Goal: Transaction & Acquisition: Purchase product/service

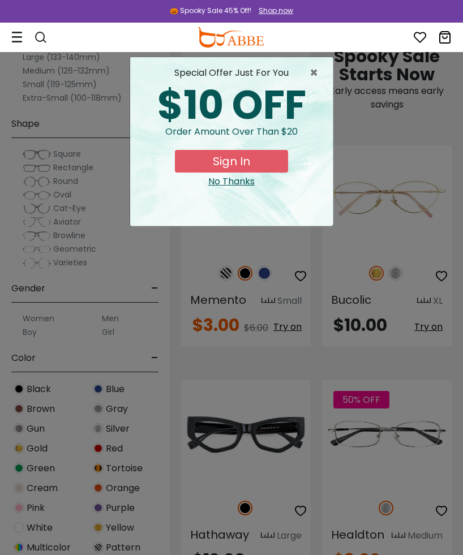
scroll to position [801, 0]
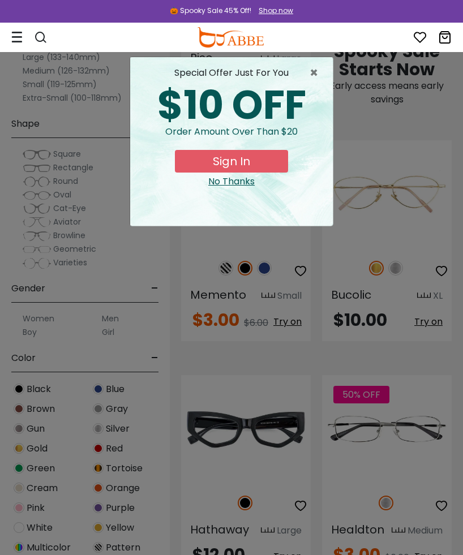
click at [320, 73] on span "×" at bounding box center [317, 73] width 14 height 14
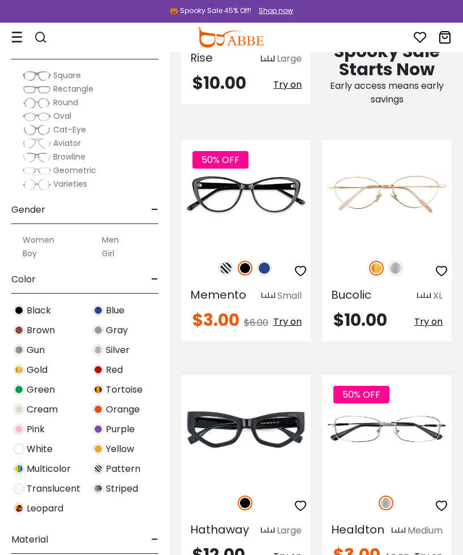
scroll to position [82, 0]
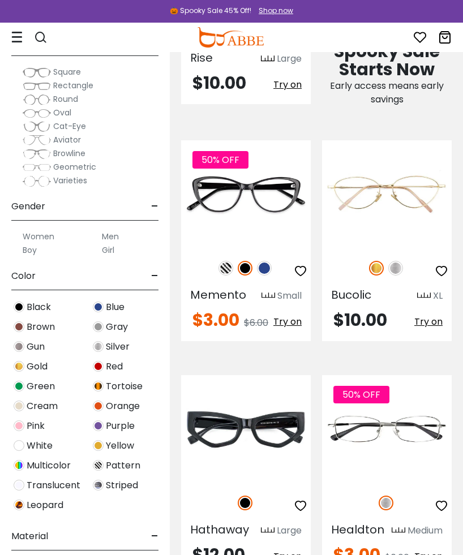
click at [118, 430] on span "Purple" at bounding box center [120, 427] width 29 height 14
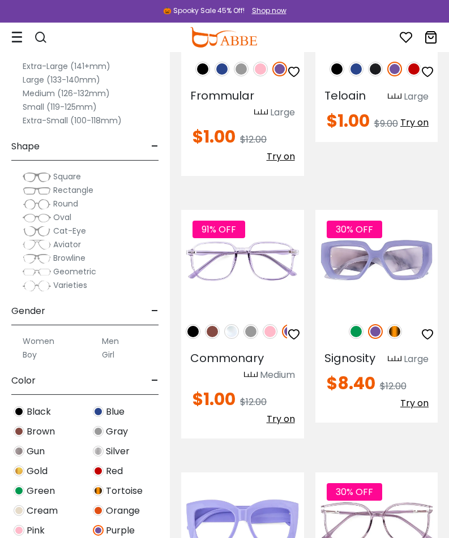
scroll to position [996, 0]
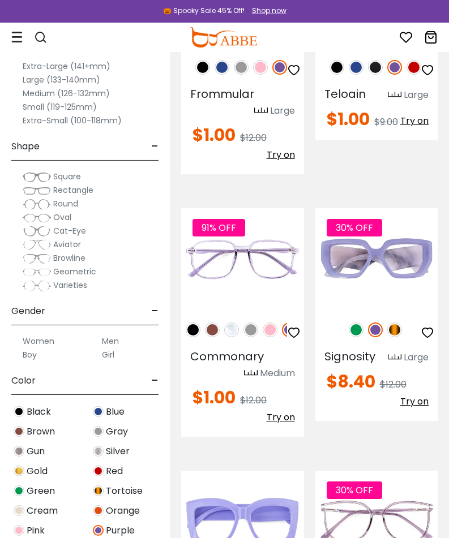
click at [109, 331] on div "Women Men Boy Girl" at bounding box center [84, 344] width 147 height 36
click at [112, 339] on label "Men" at bounding box center [110, 342] width 17 height 14
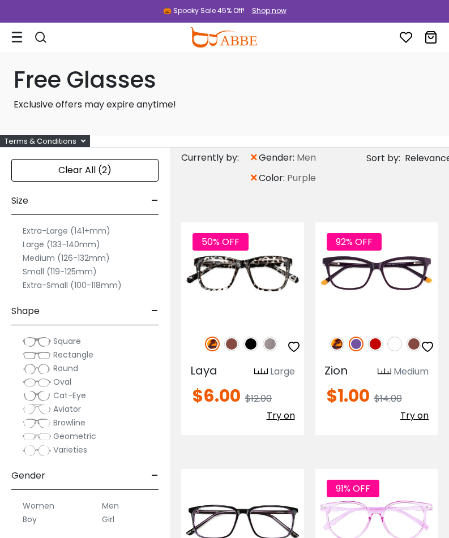
click at [70, 228] on label "Extra-Large (141+mm)" at bounding box center [67, 231] width 88 height 14
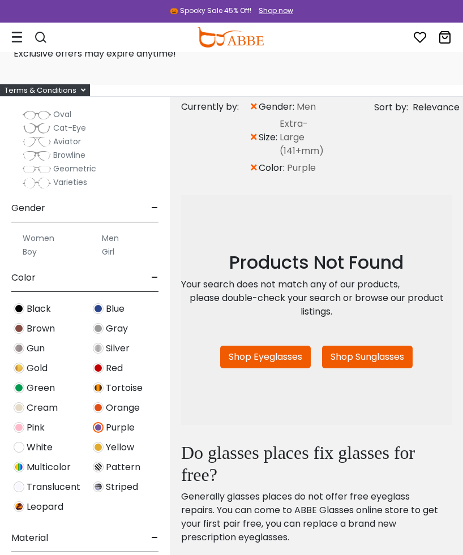
scroll to position [216, 0]
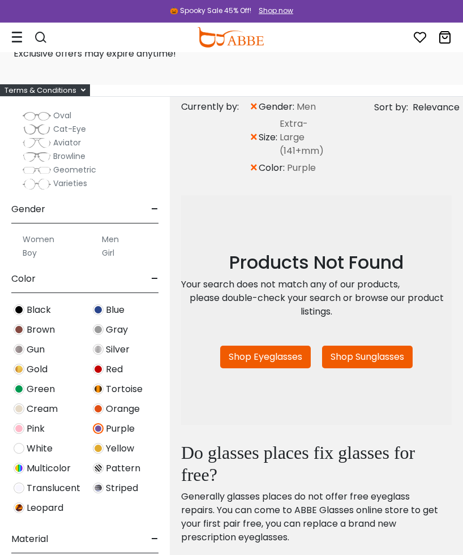
click at [28, 487] on span "Translucent" at bounding box center [54, 489] width 54 height 14
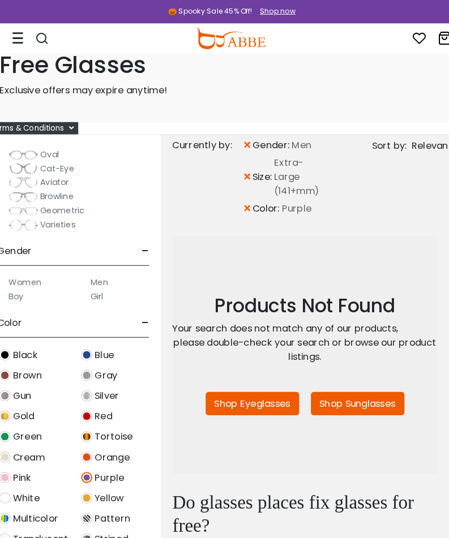
scroll to position [10, 7]
